Goal: Task Accomplishment & Management: Complete application form

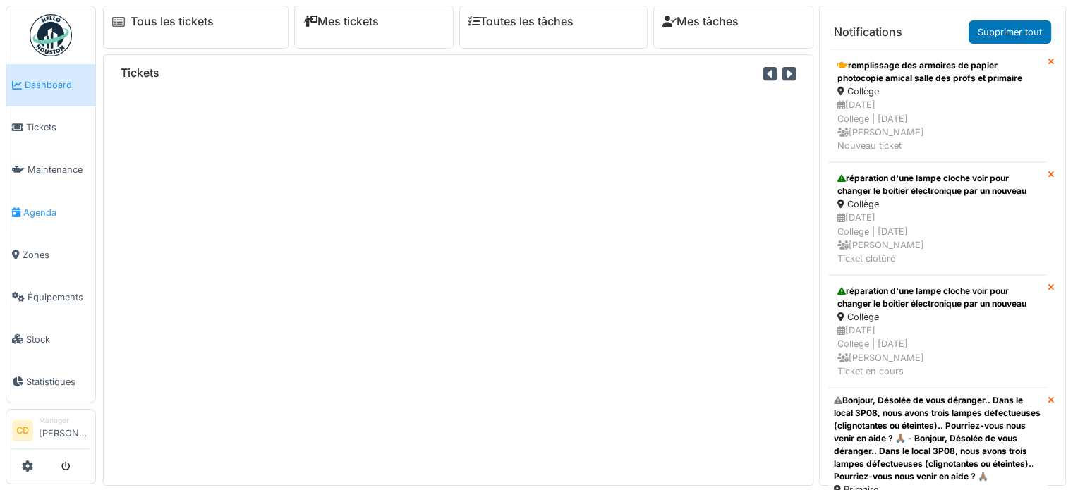
click at [46, 206] on span "Agenda" at bounding box center [56, 212] width 66 height 13
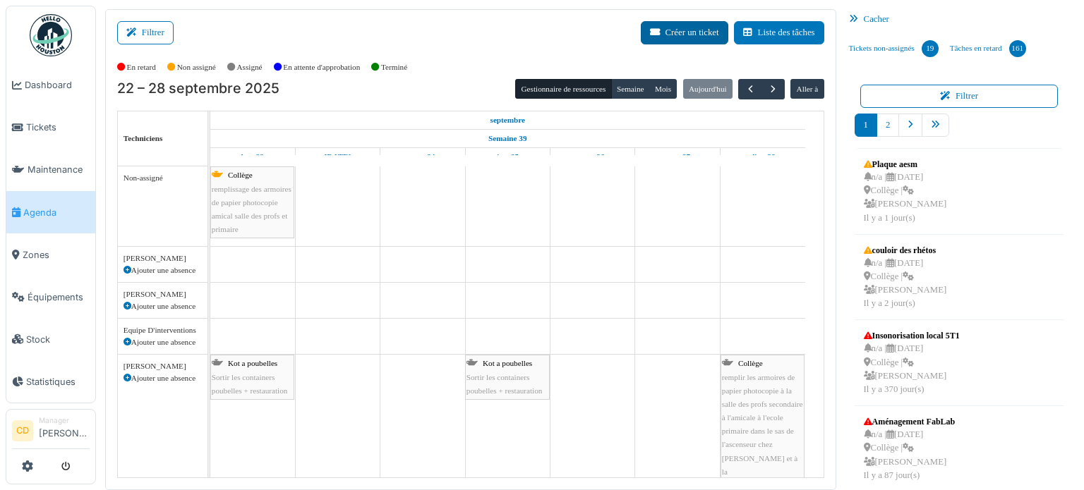
click at [674, 28] on button "Créer un ticket" at bounding box center [684, 32] width 87 height 23
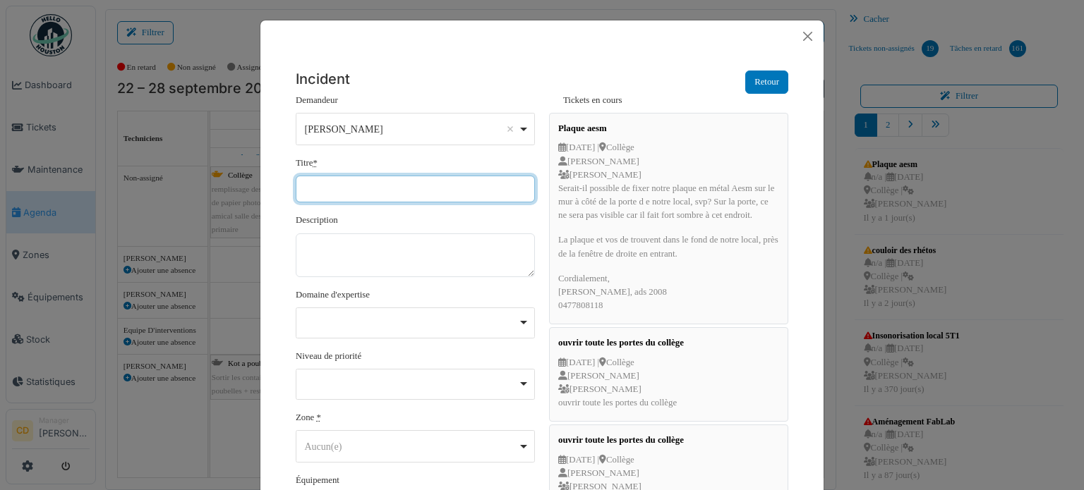
click at [317, 184] on input "Titre *" at bounding box center [415, 189] width 239 height 27
type input "*"
click at [804, 31] on button "Close" at bounding box center [807, 36] width 20 height 20
